Goal: Information Seeking & Learning: Learn about a topic

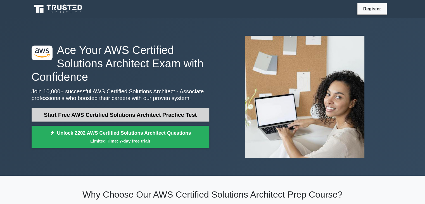
click at [176, 119] on link "Start Free AWS Certified Solutions Architect Practice Test" at bounding box center [121, 114] width 178 height 13
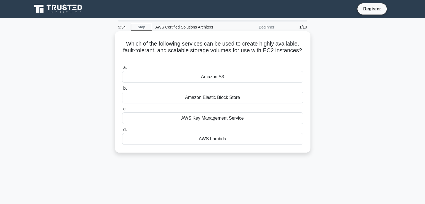
click at [266, 81] on div "Amazon S3" at bounding box center [212, 77] width 181 height 12
click at [122, 70] on input "a. Amazon S3" at bounding box center [122, 68] width 0 height 4
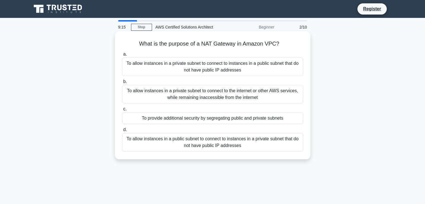
click at [271, 94] on div "To allow instances in a private subnet to connect to the internet or other AWS …" at bounding box center [212, 94] width 181 height 18
click at [122, 84] on input "b. To allow instances in a private subnet to connect to the internet or other A…" at bounding box center [122, 82] width 0 height 4
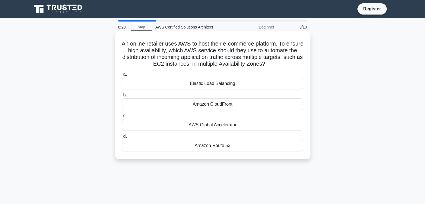
click at [268, 110] on div "Amazon CloudFront" at bounding box center [212, 104] width 181 height 12
click at [122, 97] on input "b. Amazon CloudFront" at bounding box center [122, 95] width 0 height 4
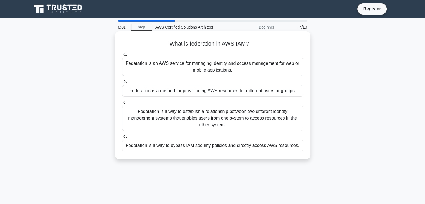
click at [264, 68] on div "Federation is an AWS service for managing identity and access management for we…" at bounding box center [212, 67] width 181 height 18
click at [122, 56] on input "a. Federation is an AWS service for managing identity and access management for…" at bounding box center [122, 55] width 0 height 4
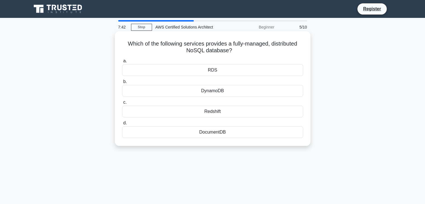
click at [272, 91] on div "DynamoDB" at bounding box center [212, 91] width 181 height 12
click at [122, 84] on input "b. DynamoDB" at bounding box center [122, 82] width 0 height 4
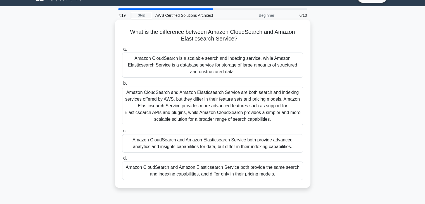
scroll to position [12, 0]
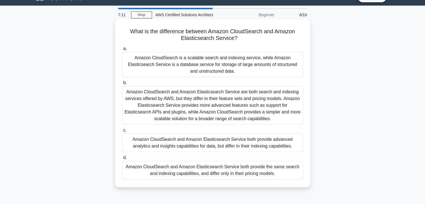
click at [293, 168] on div "Amazon CloudSearch and Amazon Elasticsearch Service both provide the same searc…" at bounding box center [212, 170] width 181 height 18
click at [122, 160] on input "d. Amazon CloudSearch and Amazon Elasticsearch Service both provide the same se…" at bounding box center [122, 158] width 0 height 4
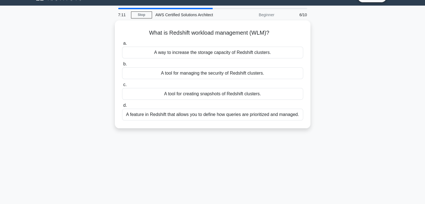
scroll to position [0, 0]
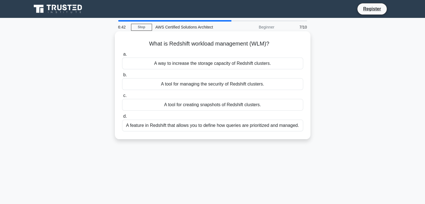
click at [283, 129] on div "A feature in Redshift that allows you to define how queries are prioritized and…" at bounding box center [212, 126] width 181 height 12
click at [122, 118] on input "d. A feature in Redshift that allows you to define how queries are prioritized …" at bounding box center [122, 117] width 0 height 4
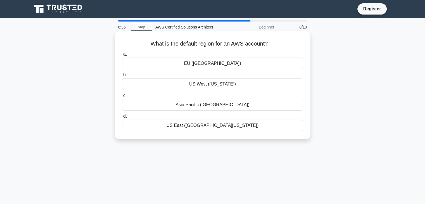
click at [253, 128] on div "US East (N. Virginia)" at bounding box center [212, 126] width 181 height 12
click at [122, 118] on input "d. US East (N. Virginia)" at bounding box center [122, 117] width 0 height 4
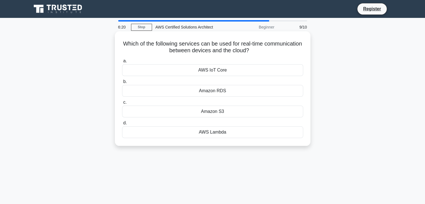
click at [251, 71] on div "AWS IoT Core" at bounding box center [212, 70] width 181 height 12
click at [122, 63] on input "a. AWS IoT Core" at bounding box center [122, 61] width 0 height 4
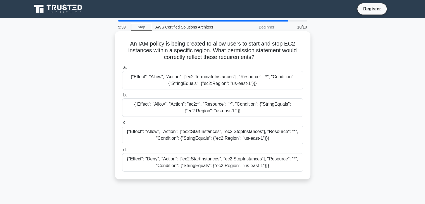
click at [273, 132] on div "{"Effect": "Allow", "Action": ["ec2:StartInstances", "ec2:StopInstances"], "Res…" at bounding box center [212, 135] width 181 height 18
click at [122, 124] on input "c. {"Effect": "Allow", "Action": ["ec2:StartInstances", "ec2:StopInstances"], "…" at bounding box center [122, 123] width 0 height 4
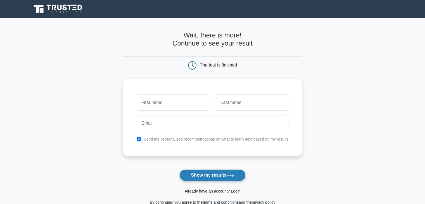
click at [227, 173] on button "Show my results" at bounding box center [213, 175] width 66 height 12
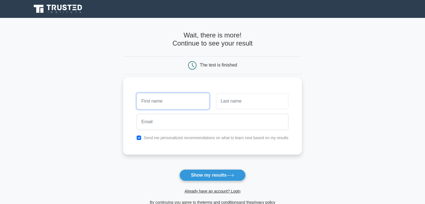
click at [178, 102] on input "text" at bounding box center [173, 101] width 72 height 16
type input "ff"
click at [237, 102] on input "text" at bounding box center [252, 101] width 72 height 16
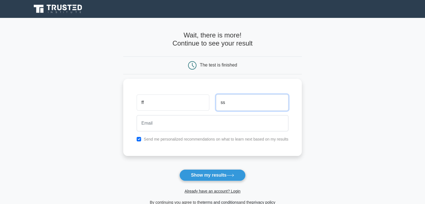
type input "ss"
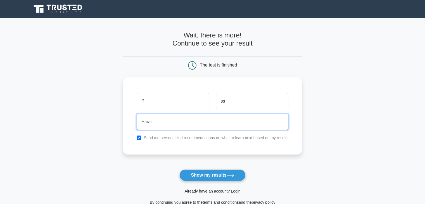
click at [194, 120] on input "email" at bounding box center [213, 122] width 152 height 16
paste input "fibel64541@colimarl.com"
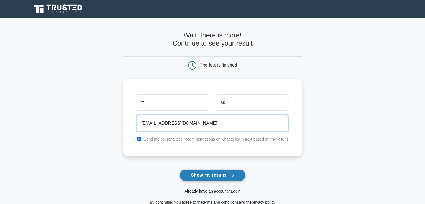
type input "fibel64541@colimarl.com"
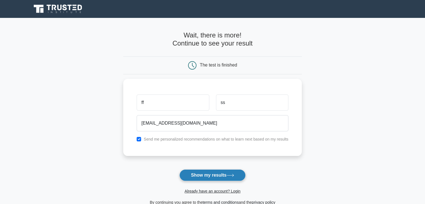
click at [220, 175] on button "Show my results" at bounding box center [213, 175] width 66 height 12
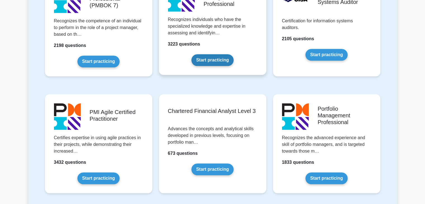
scroll to position [519, 0]
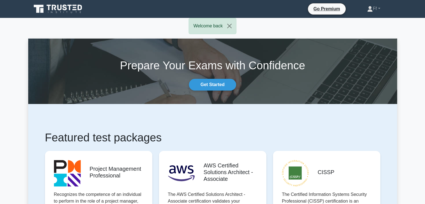
click at [213, 92] on section "Prepare Your Exams with Confidence Get Started" at bounding box center [212, 71] width 369 height 65
click at [209, 86] on link "Get Started" at bounding box center [212, 85] width 47 height 12
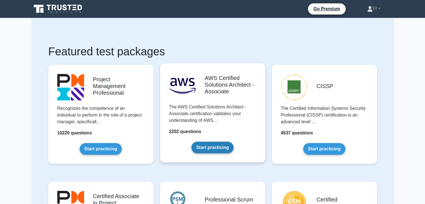
click at [217, 142] on link "Start practicing" at bounding box center [213, 148] width 42 height 12
